Goal: Find specific page/section: Find specific page/section

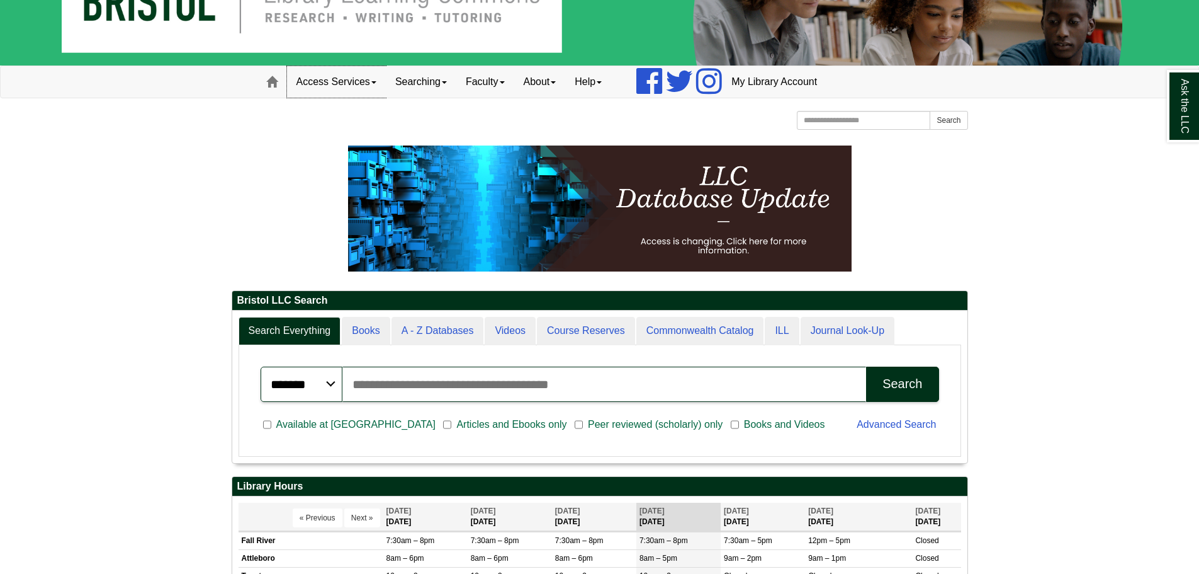
click at [344, 79] on link "Access Services" at bounding box center [336, 81] width 99 height 31
click at [545, 84] on link "About" at bounding box center [540, 81] width 52 height 31
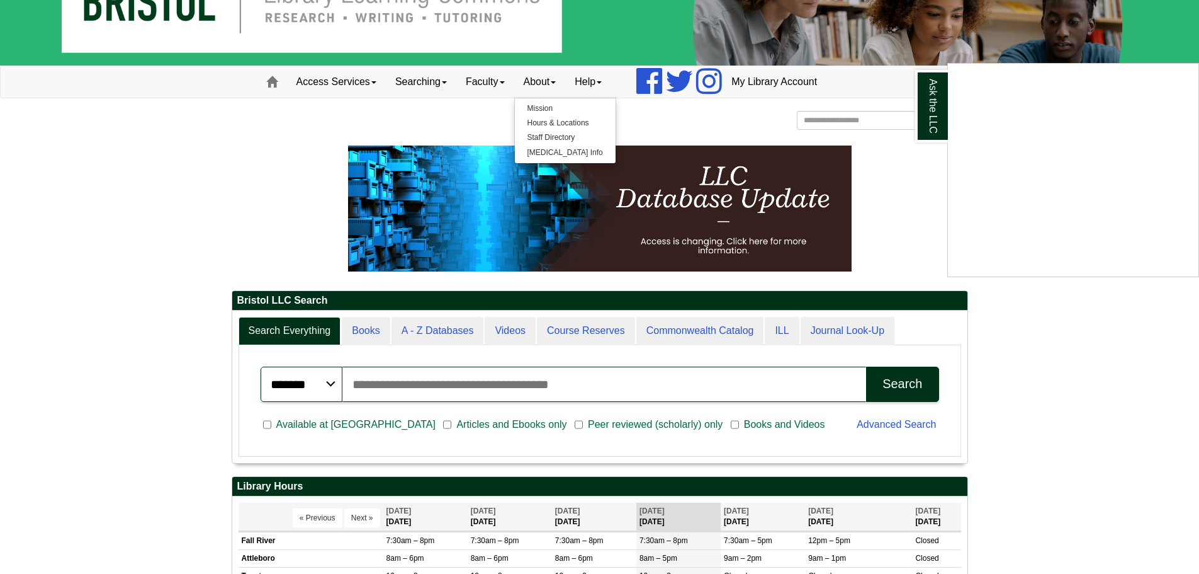
click at [560, 122] on div "Ask the LLC" at bounding box center [599, 287] width 1199 height 574
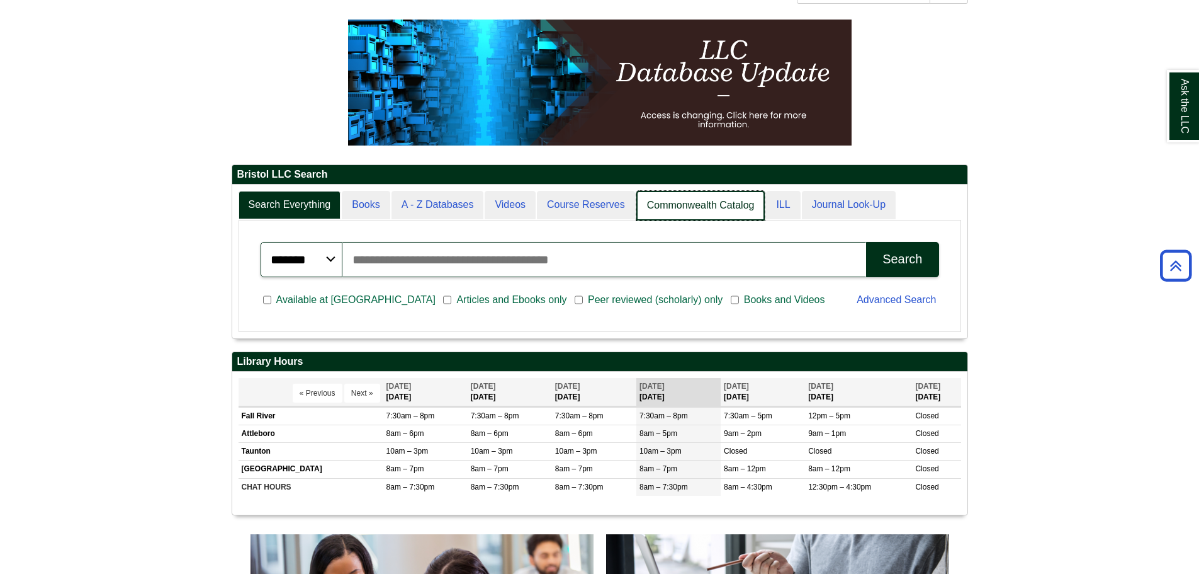
scroll to position [153, 735]
click at [687, 204] on link "Commonwealth Catalog" at bounding box center [701, 206] width 129 height 30
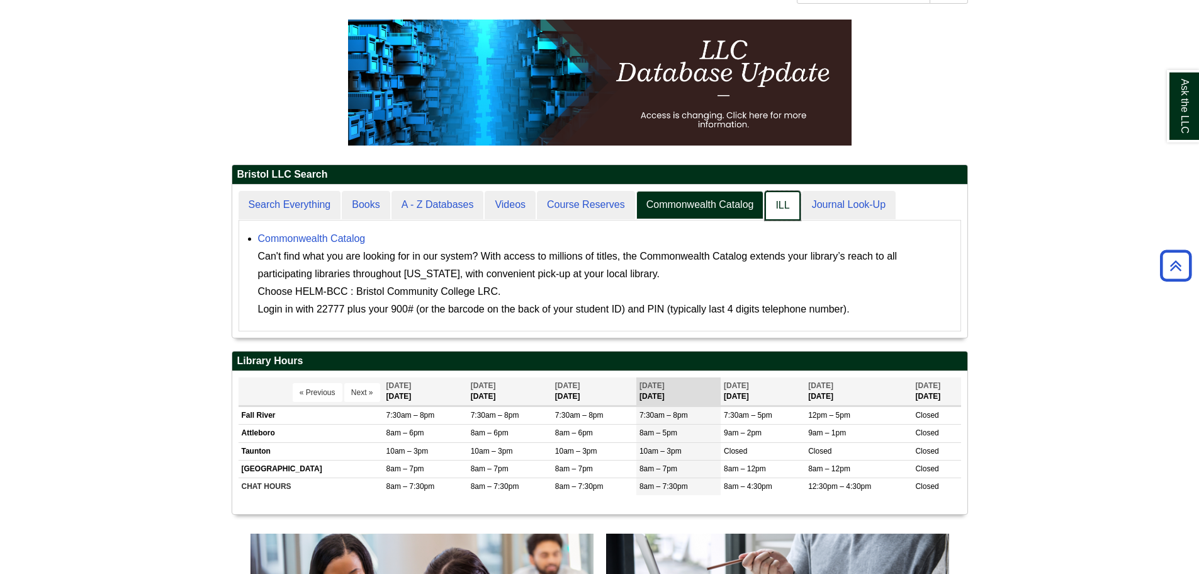
click at [788, 205] on link "ILL" at bounding box center [782, 206] width 35 height 30
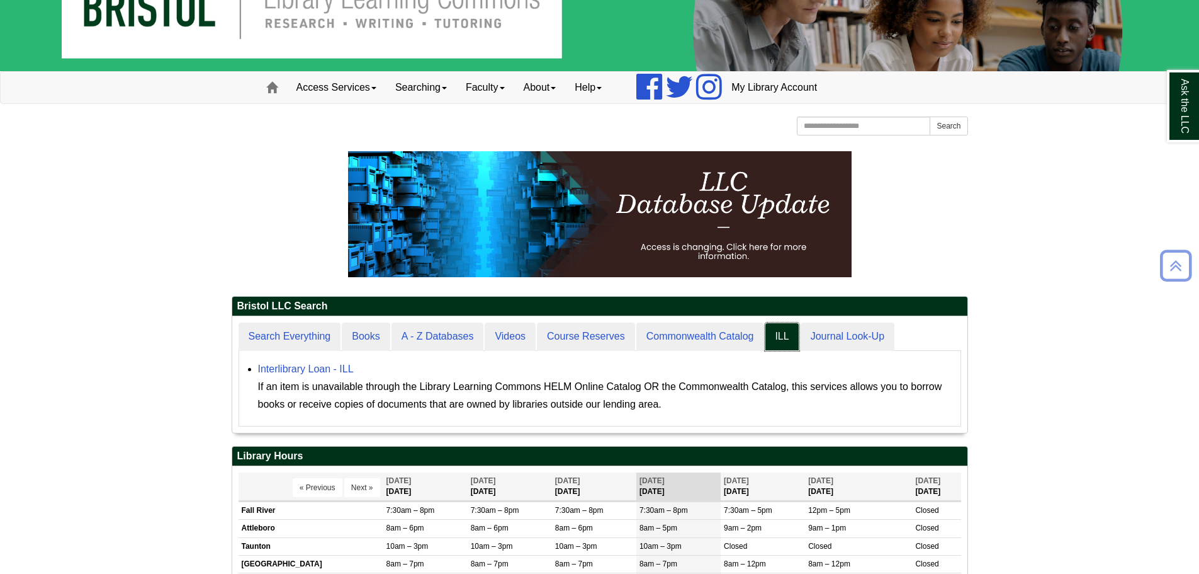
scroll to position [0, 0]
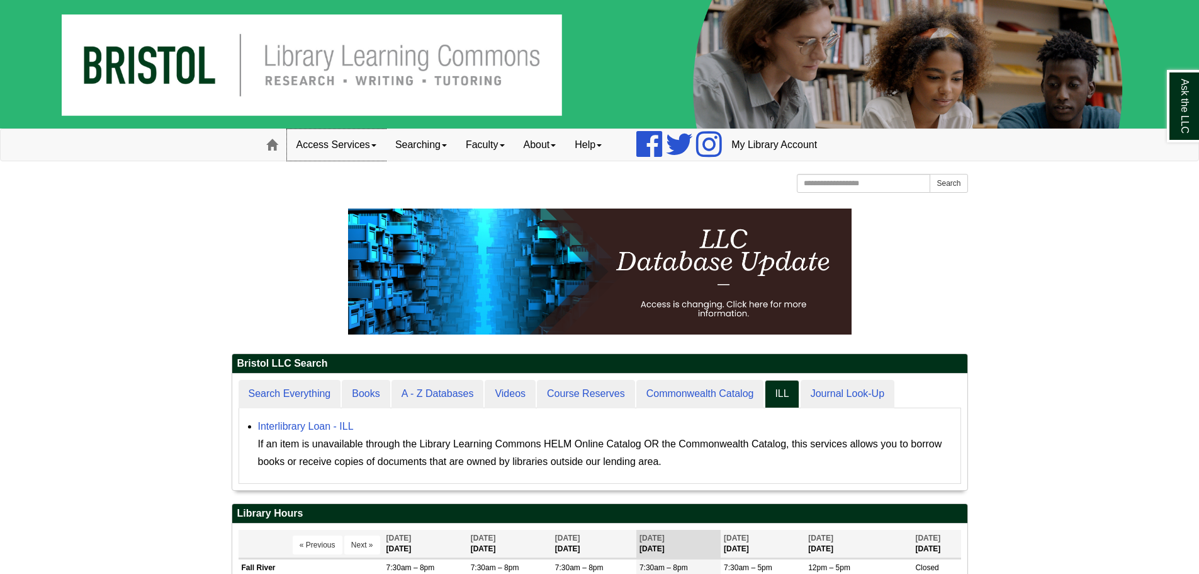
click at [319, 150] on link "Access Services" at bounding box center [336, 144] width 99 height 31
click at [368, 173] on link "Access Services Policies" at bounding box center [353, 171] width 131 height 14
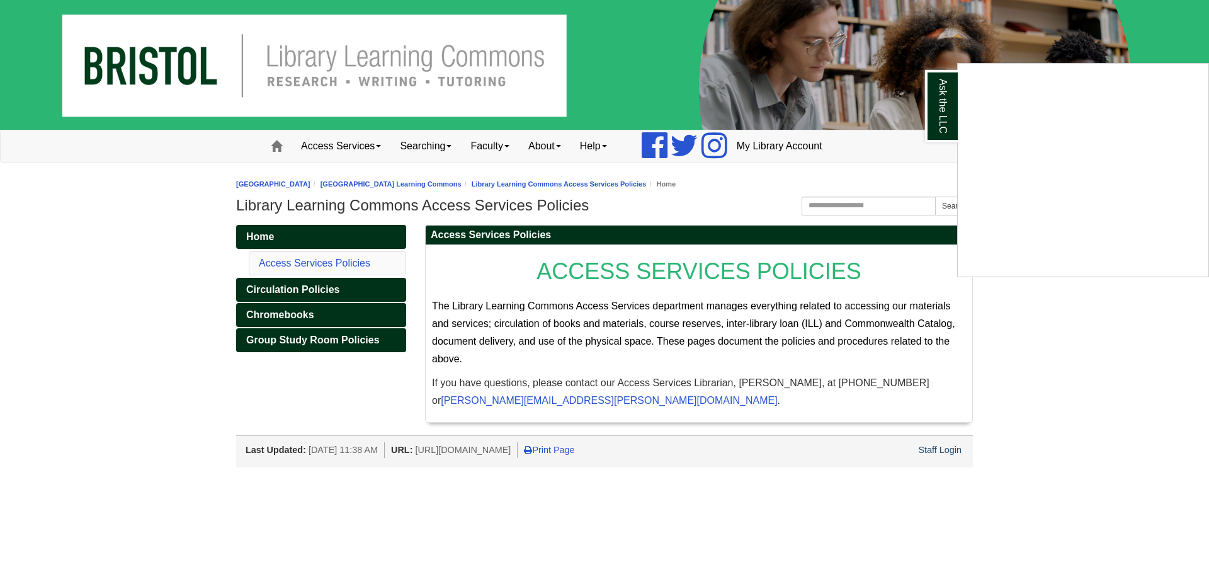
click at [359, 154] on div "Ask the LLC" at bounding box center [604, 287] width 1209 height 574
